Goal: Transaction & Acquisition: Purchase product/service

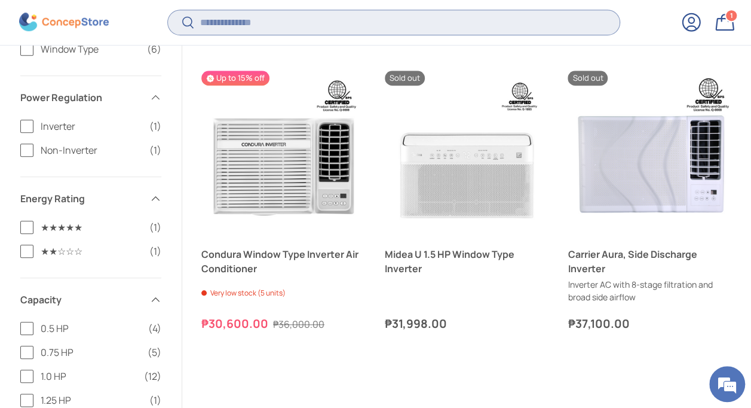
click at [320, 20] on input "Search" at bounding box center [394, 22] width 452 height 25
type input "*****"
click at [168, 10] on button "Search" at bounding box center [181, 24] width 27 height 28
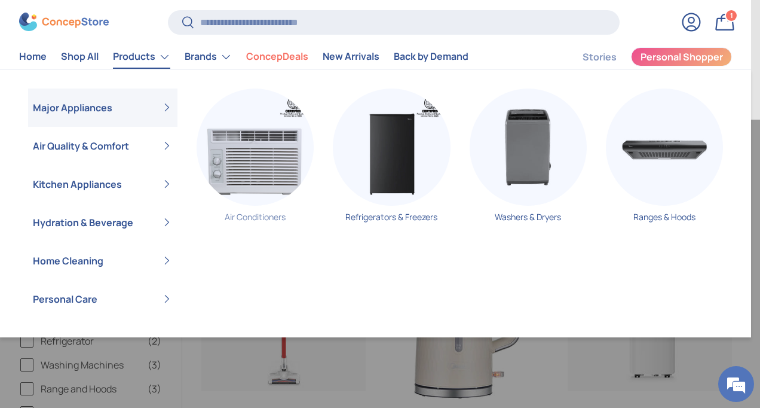
click at [256, 137] on img "Primary" at bounding box center [255, 146] width 117 height 117
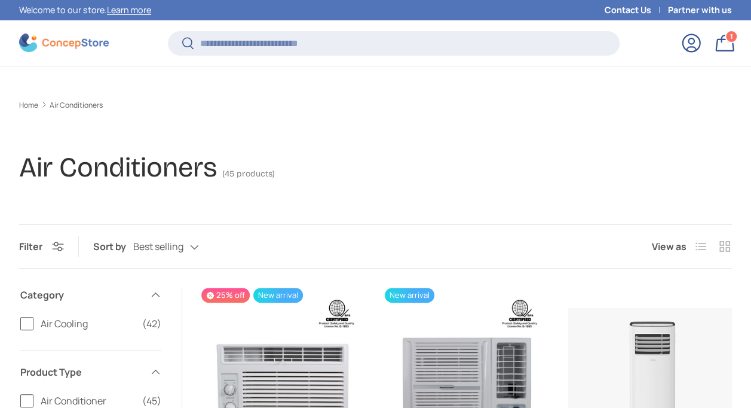
scroll to position [968, 0]
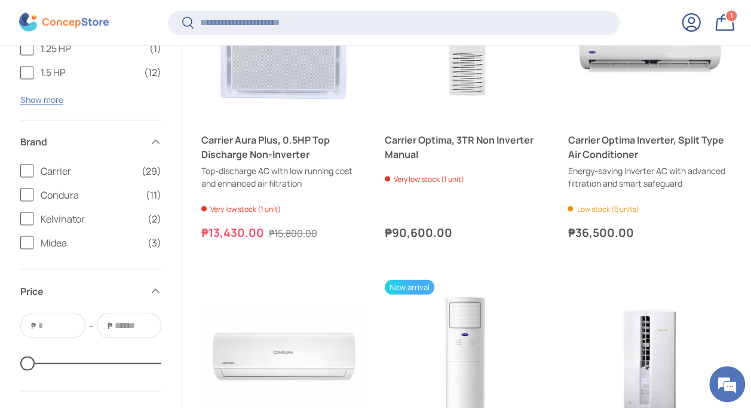
click at [28, 235] on label "Midea (3)" at bounding box center [90, 242] width 141 height 14
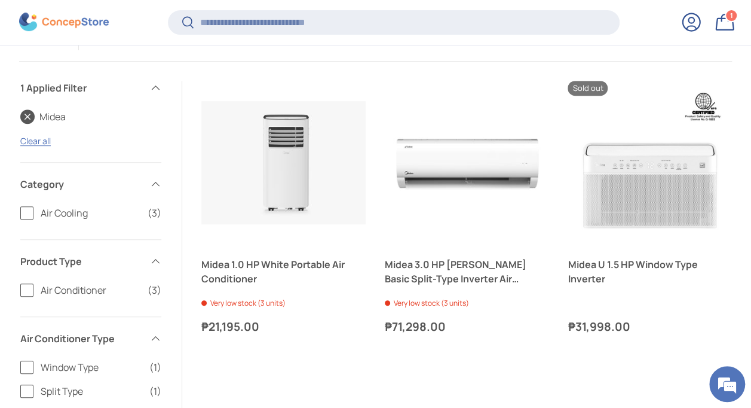
scroll to position [212, 0]
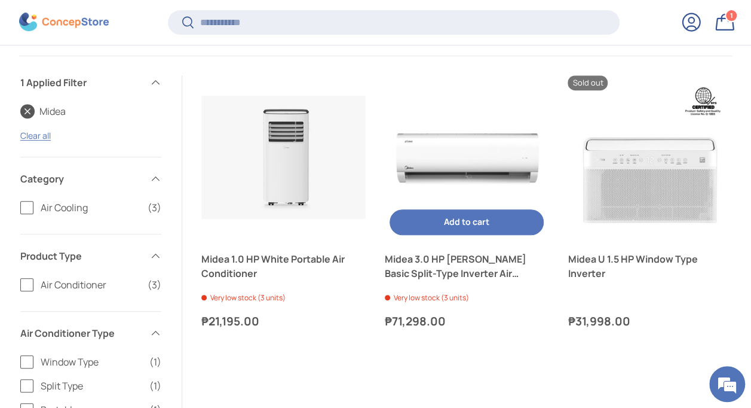
click at [460, 152] on img "Midea 3.0 HP Celest Basic Split-Type Inverter Air Conditioner" at bounding box center [467, 157] width 164 height 164
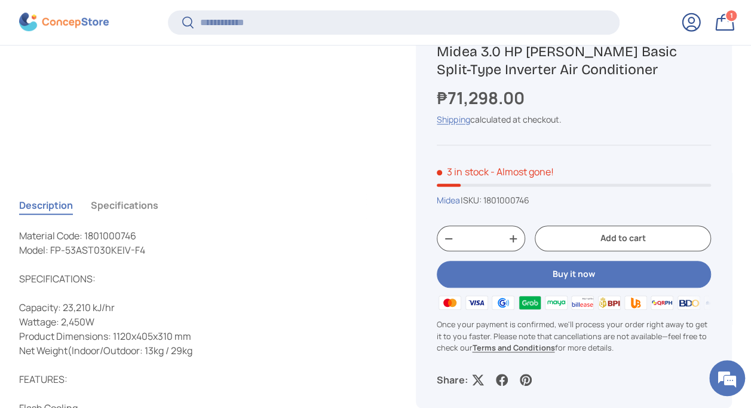
scroll to position [344, 0]
